Goal: Use online tool/utility: Use online tool/utility

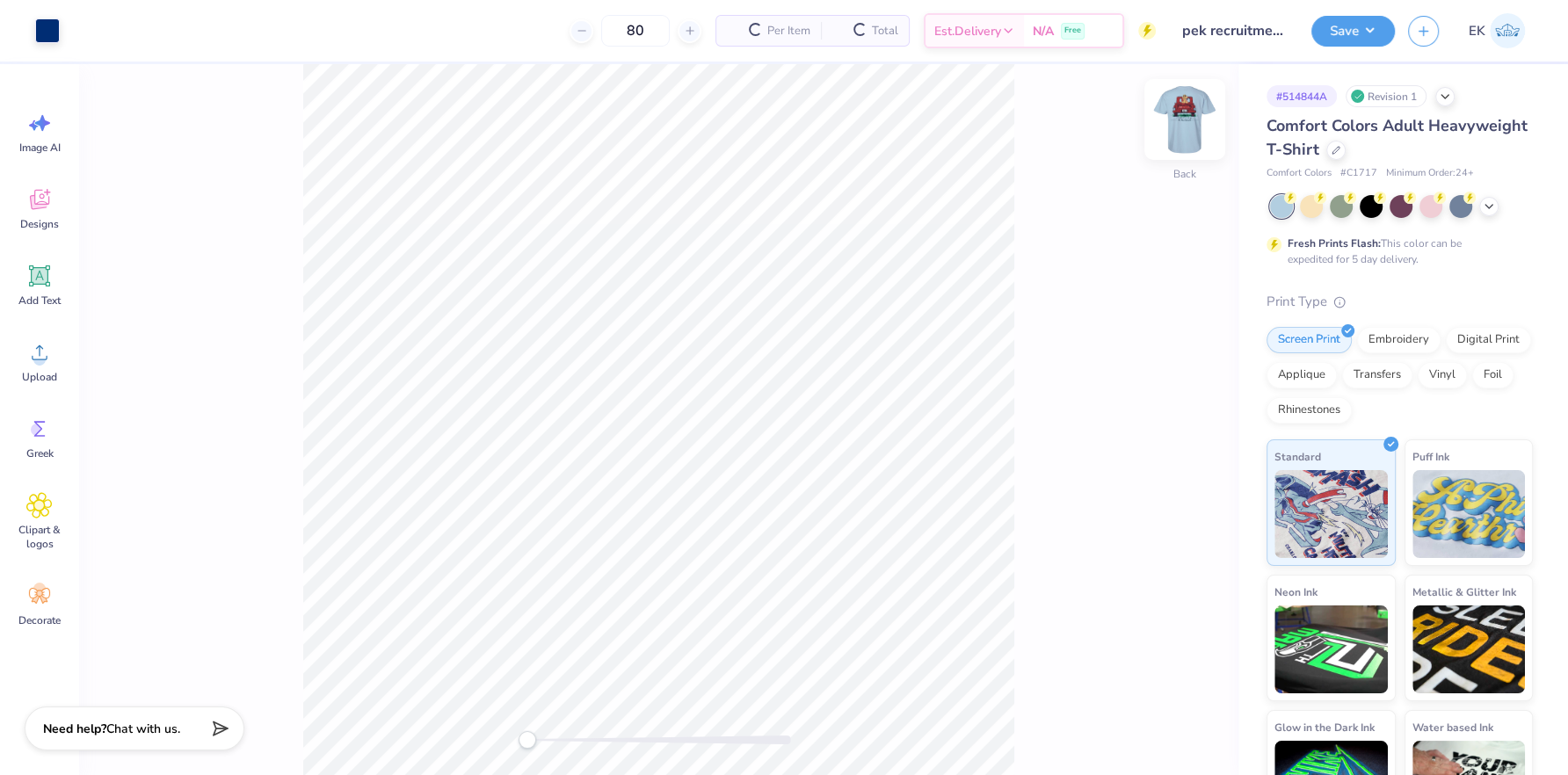
click at [1179, 119] on img at bounding box center [1185, 120] width 70 height 70
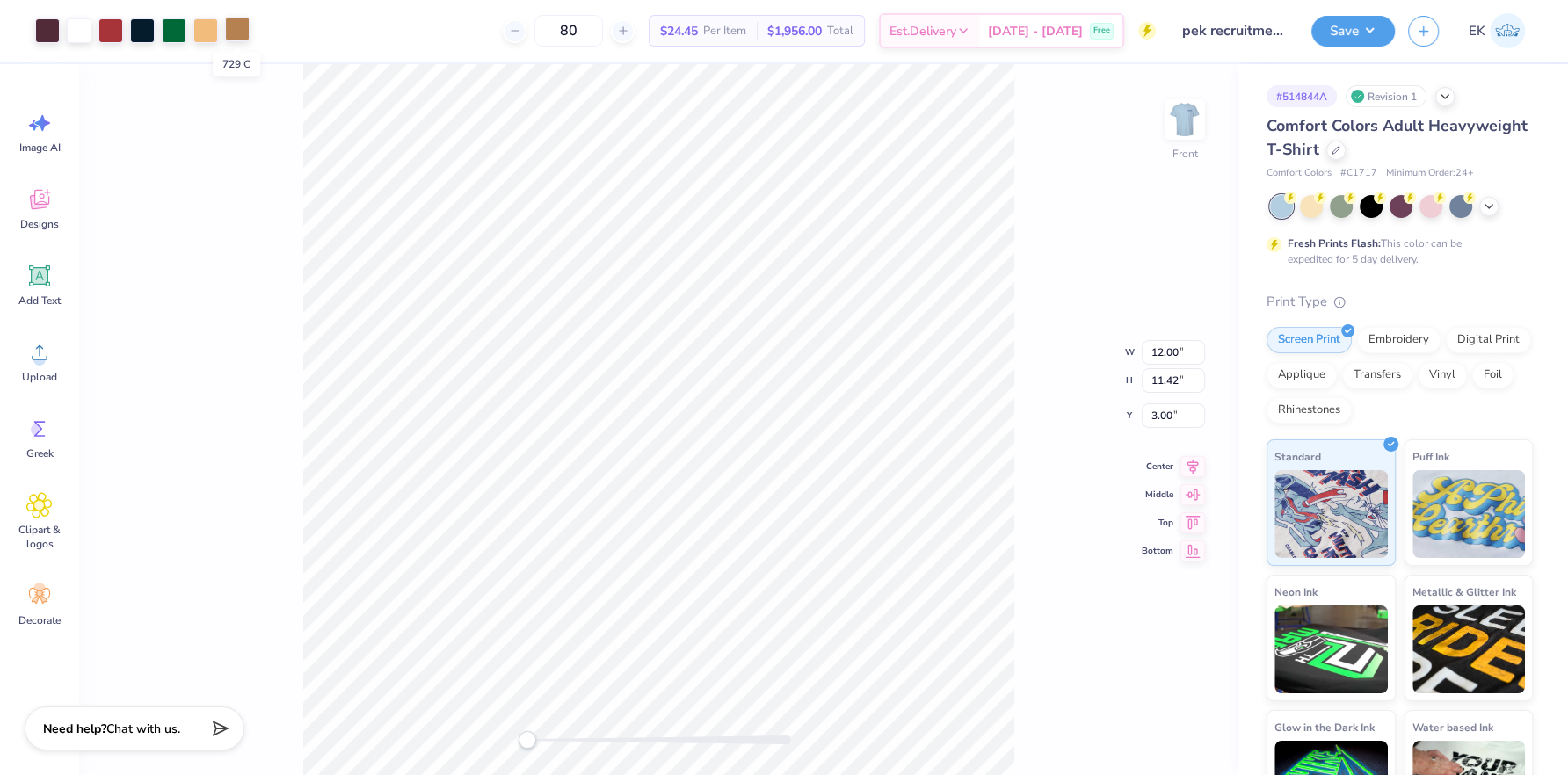
click at [237, 23] on div at bounding box center [237, 29] width 24 height 24
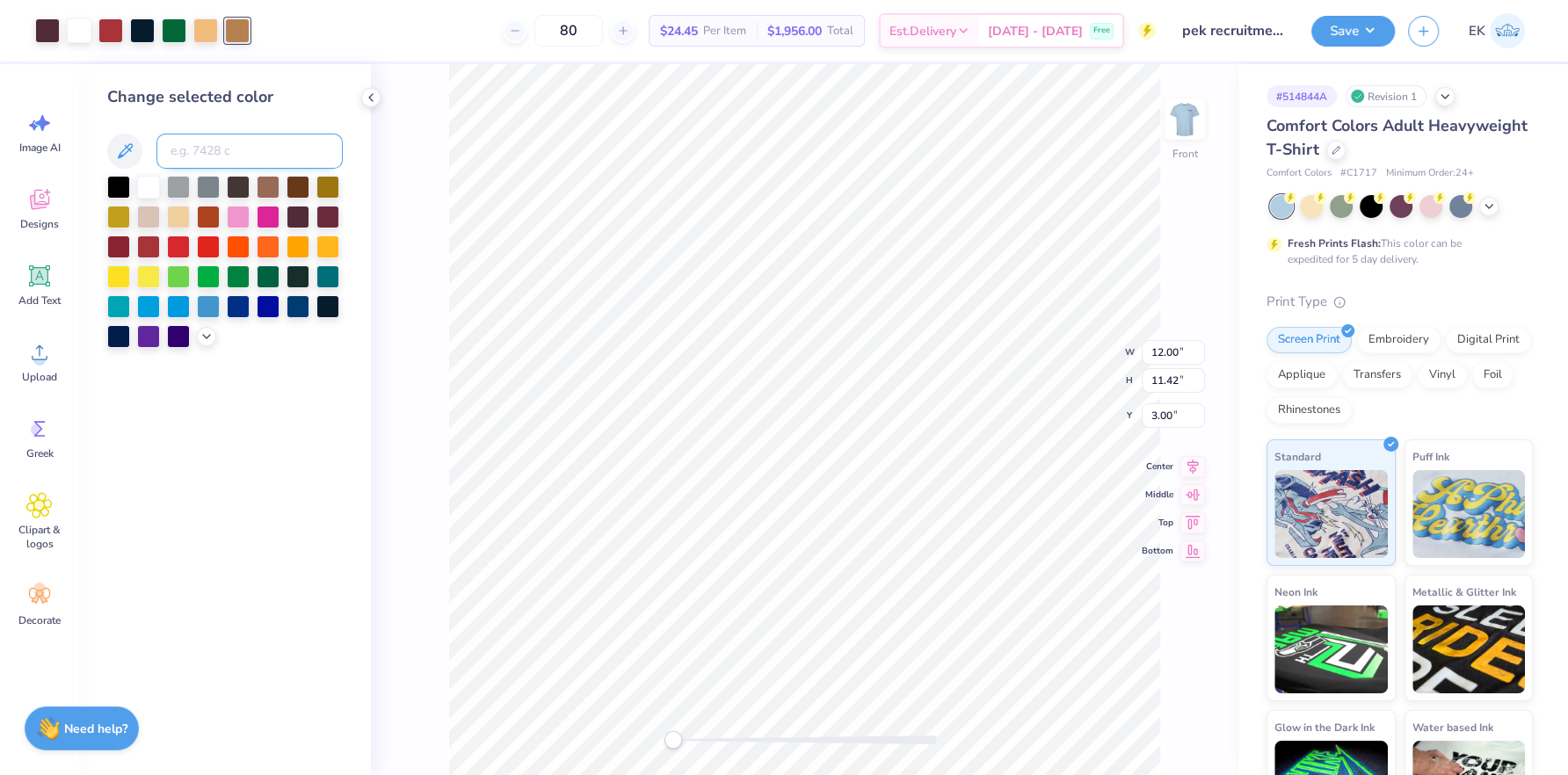
click at [272, 146] on input at bounding box center [249, 150] width 186 height 35
type input "7645"
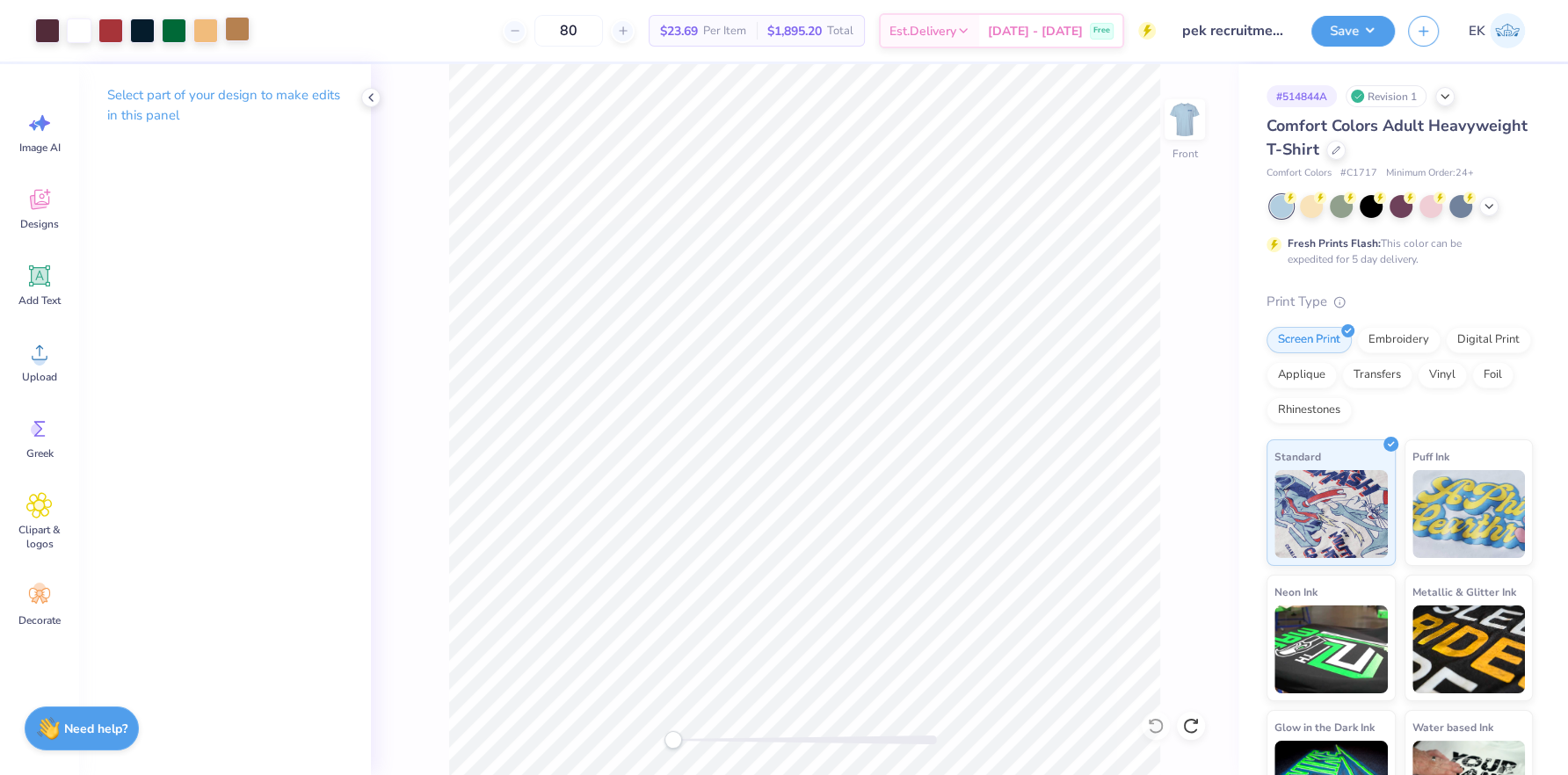
click at [238, 36] on div at bounding box center [237, 29] width 24 height 24
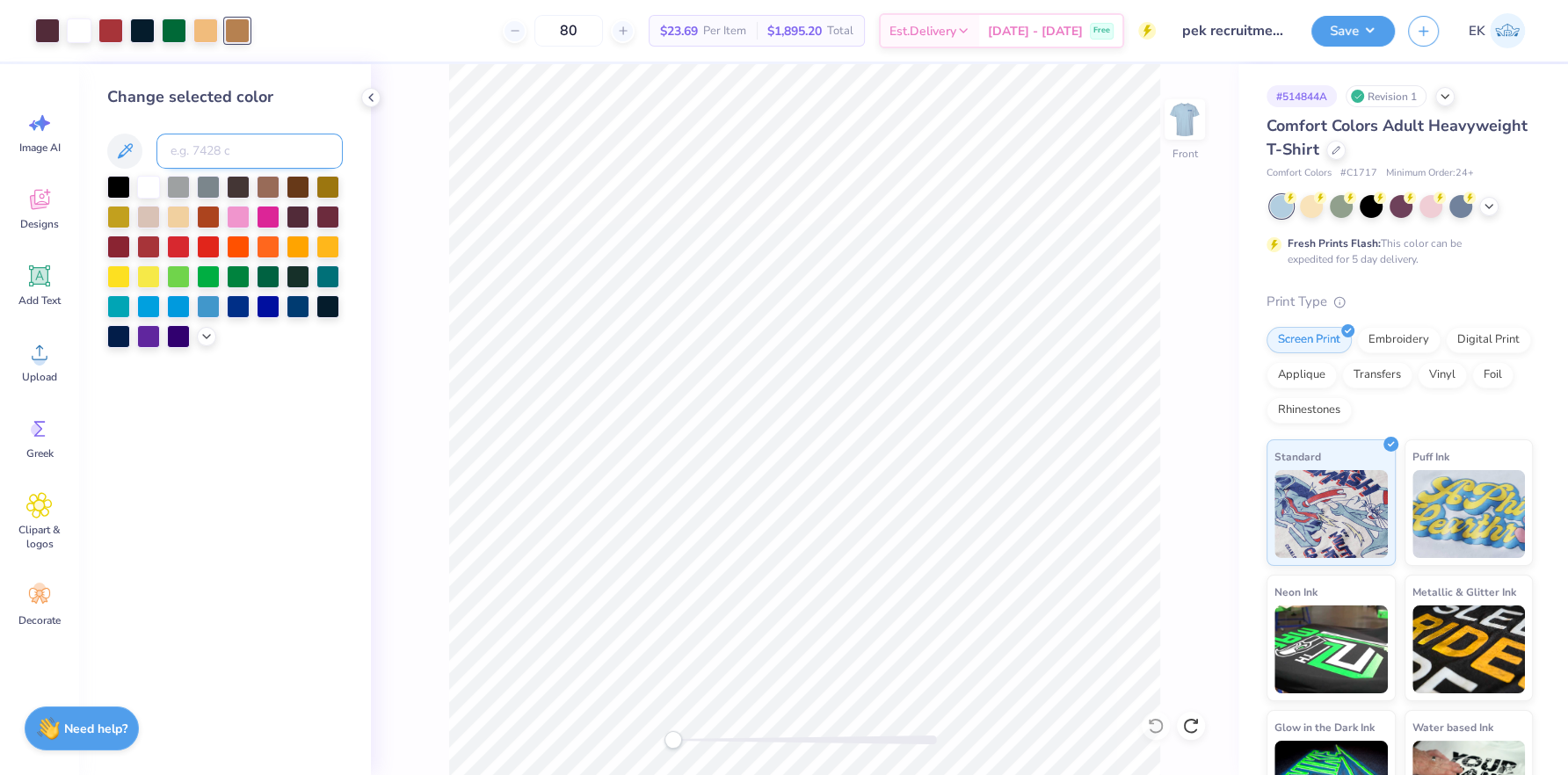
click at [234, 140] on input at bounding box center [249, 150] width 186 height 35
type input "7645"
click at [1374, 29] on button "Save" at bounding box center [1353, 29] width 84 height 31
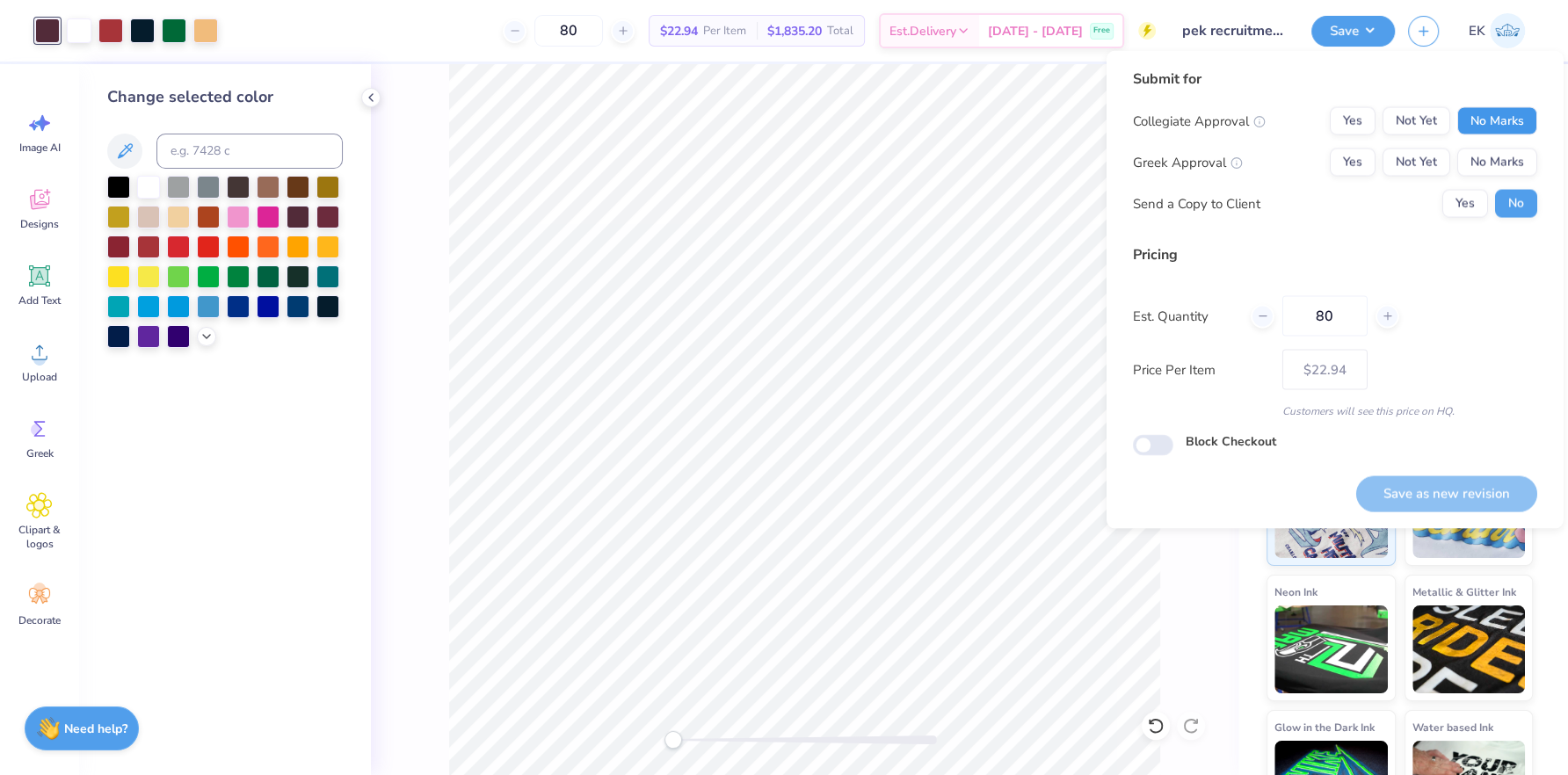
click at [1511, 114] on button "No Marks" at bounding box center [1497, 121] width 80 height 28
click at [1495, 155] on button "No Marks" at bounding box center [1497, 162] width 80 height 28
click at [1455, 508] on button "Save as new revision" at bounding box center [1446, 493] width 181 height 36
type input "$22.94"
